Goal: Task Accomplishment & Management: Complete application form

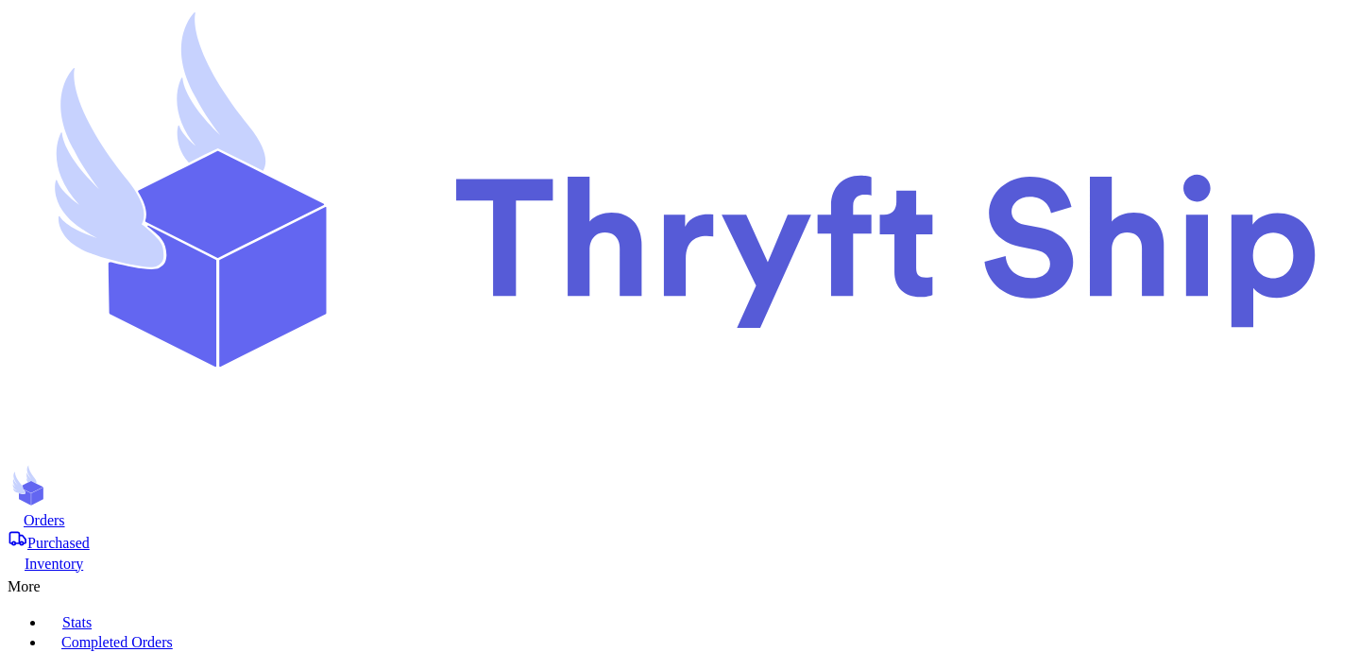
select select "paid"
click at [818, 94] on header "Orders Purchased Inventory More Stats Completed Orders Payments Payouts Copy Cu…" at bounding box center [680, 461] width 1345 height 906
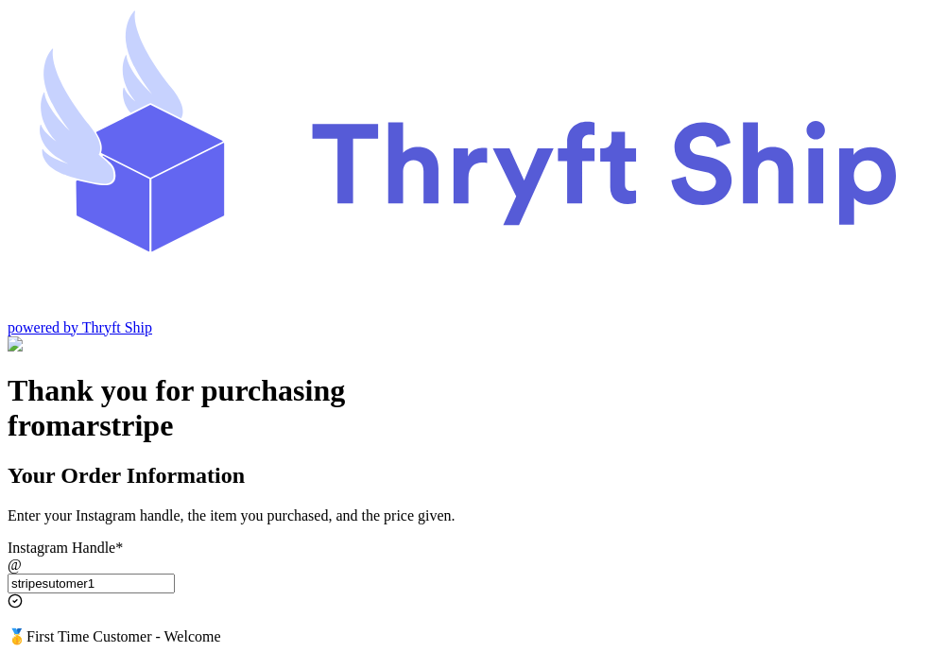
select select "OH"
